Goal: Unclear

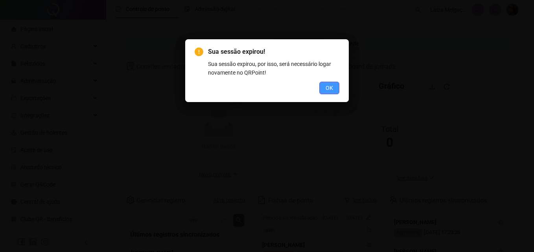
click at [332, 89] on span "OK" at bounding box center [328, 88] width 7 height 9
